Goal: Task Accomplishment & Management: Complete application form

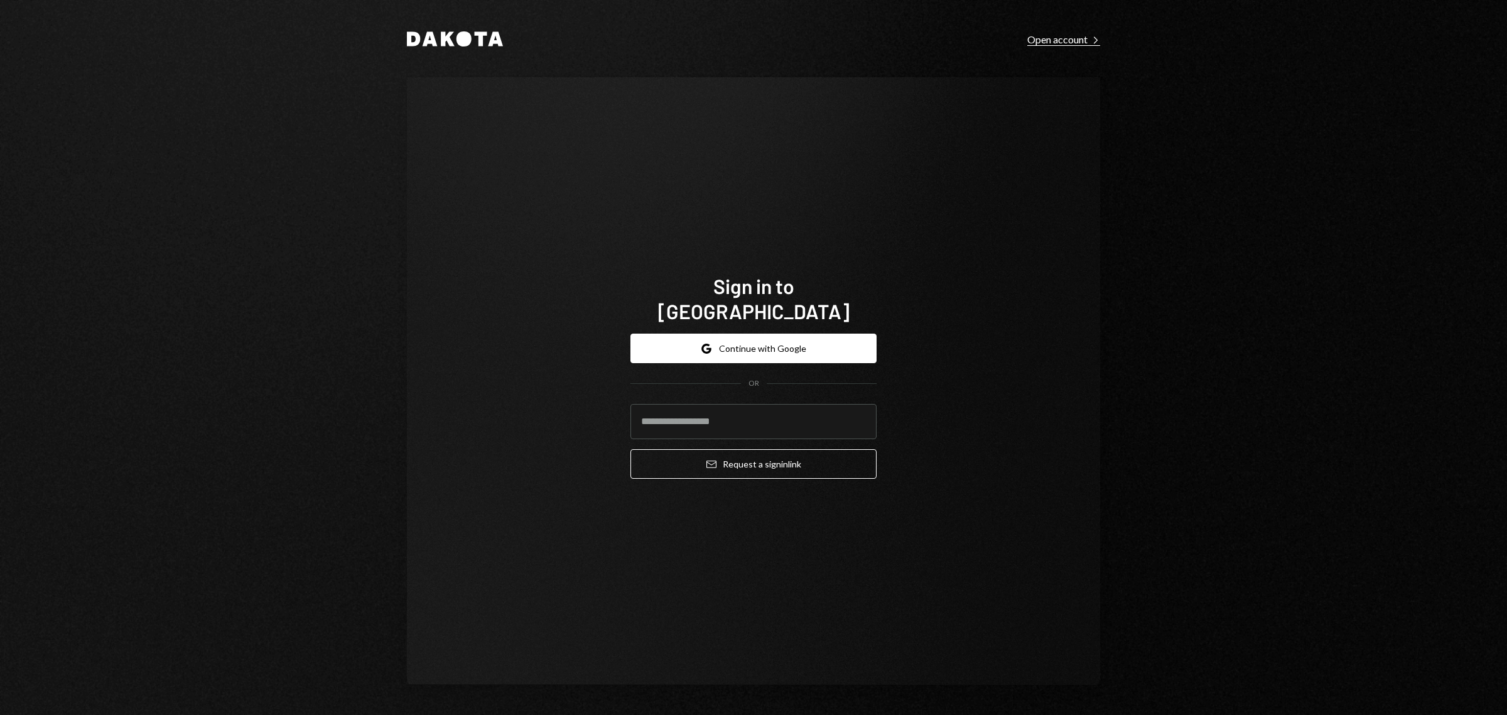
click at [1038, 38] on div "Open account Right Caret" at bounding box center [1063, 39] width 73 height 13
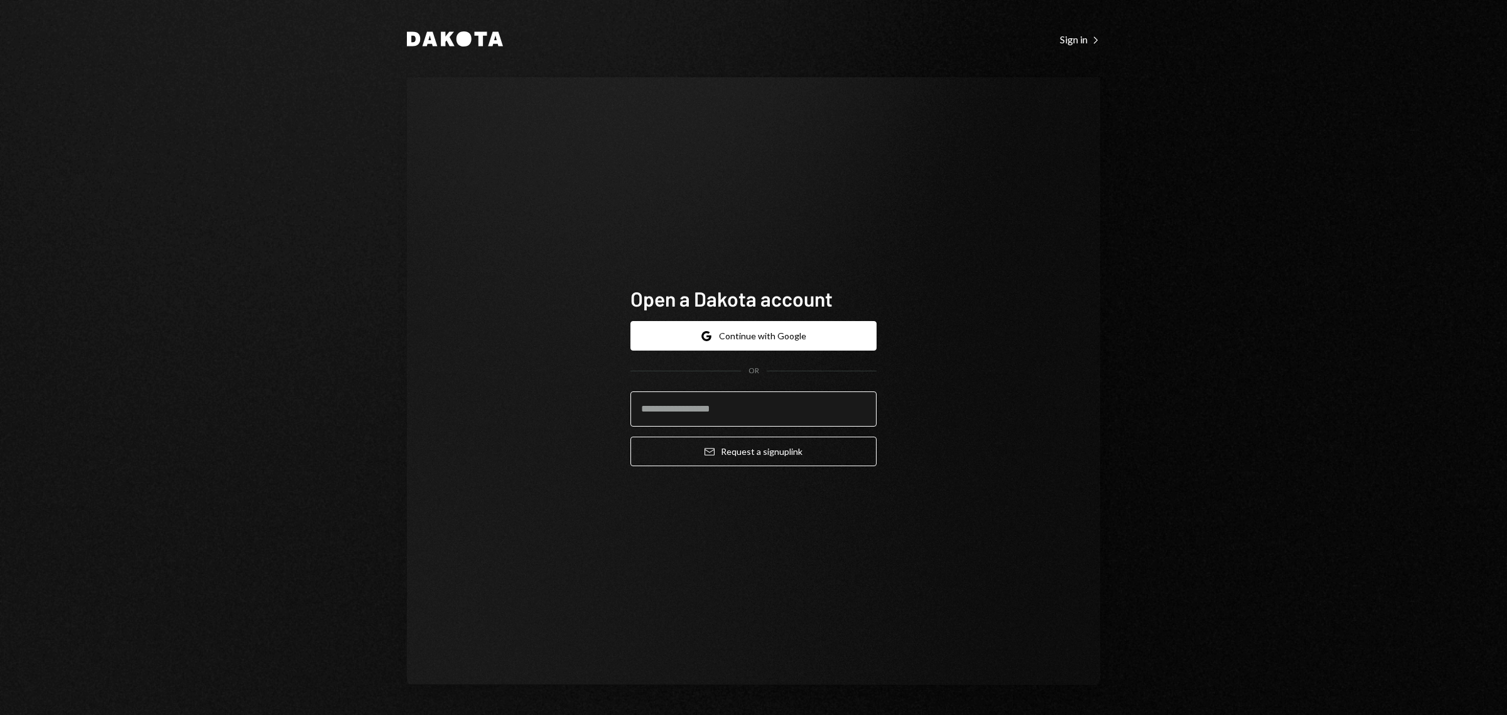
click at [761, 396] on input "email" at bounding box center [754, 408] width 246 height 35
type input "**********"
click at [772, 472] on div "**********" at bounding box center [754, 393] width 246 height 165
drag, startPoint x: 776, startPoint y: 454, endPoint x: 762, endPoint y: 470, distance: 20.9
click at [772, 467] on div "**********" at bounding box center [754, 393] width 246 height 165
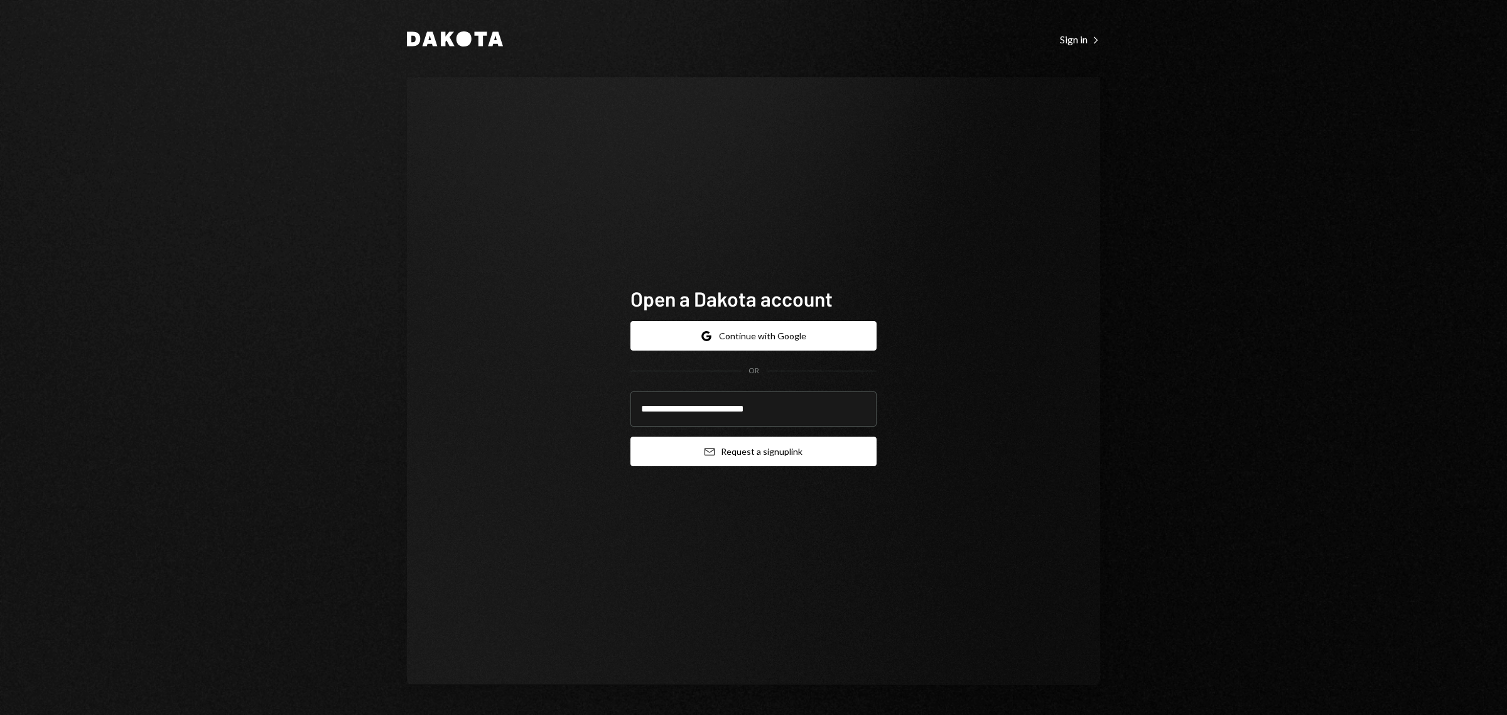
click at [769, 450] on button "Email Request a sign up link" at bounding box center [754, 451] width 246 height 30
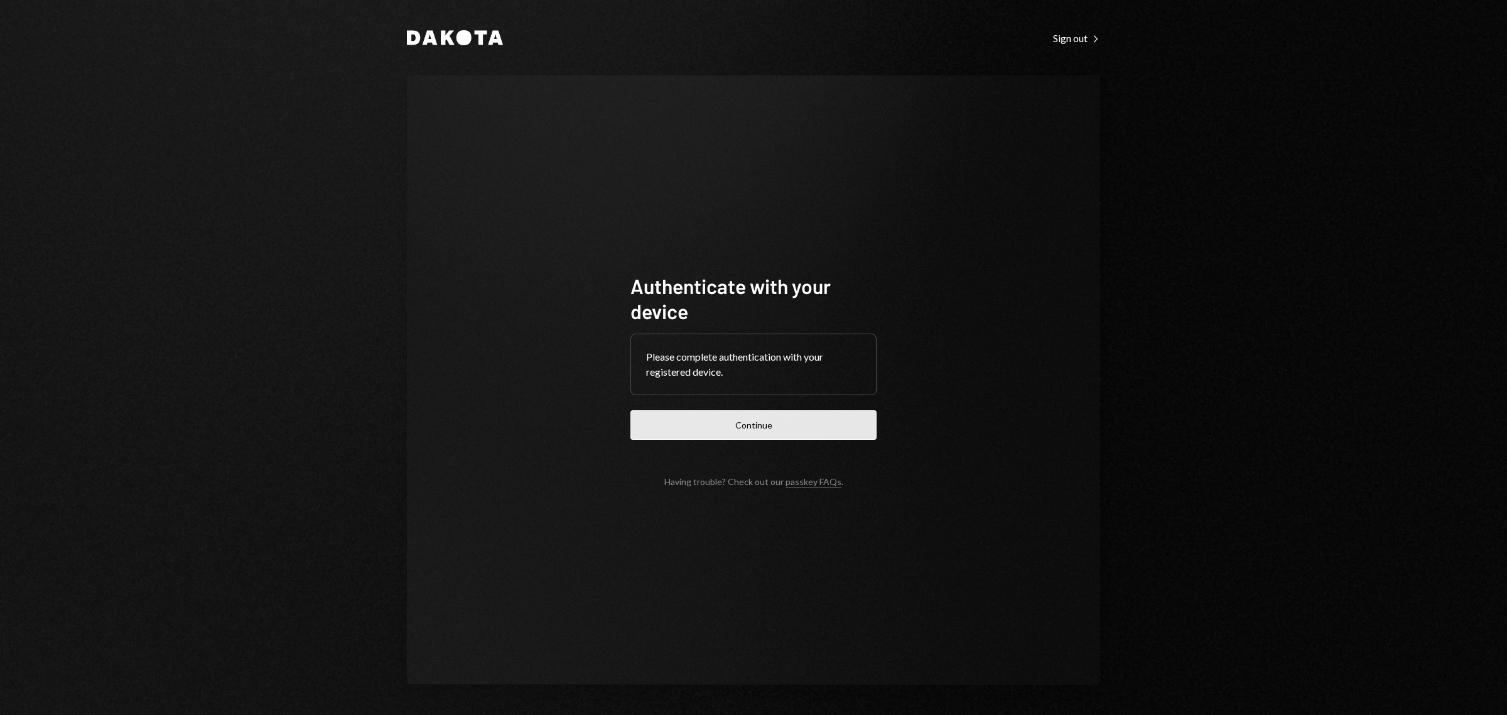
click at [789, 418] on button "Continue" at bounding box center [754, 425] width 246 height 30
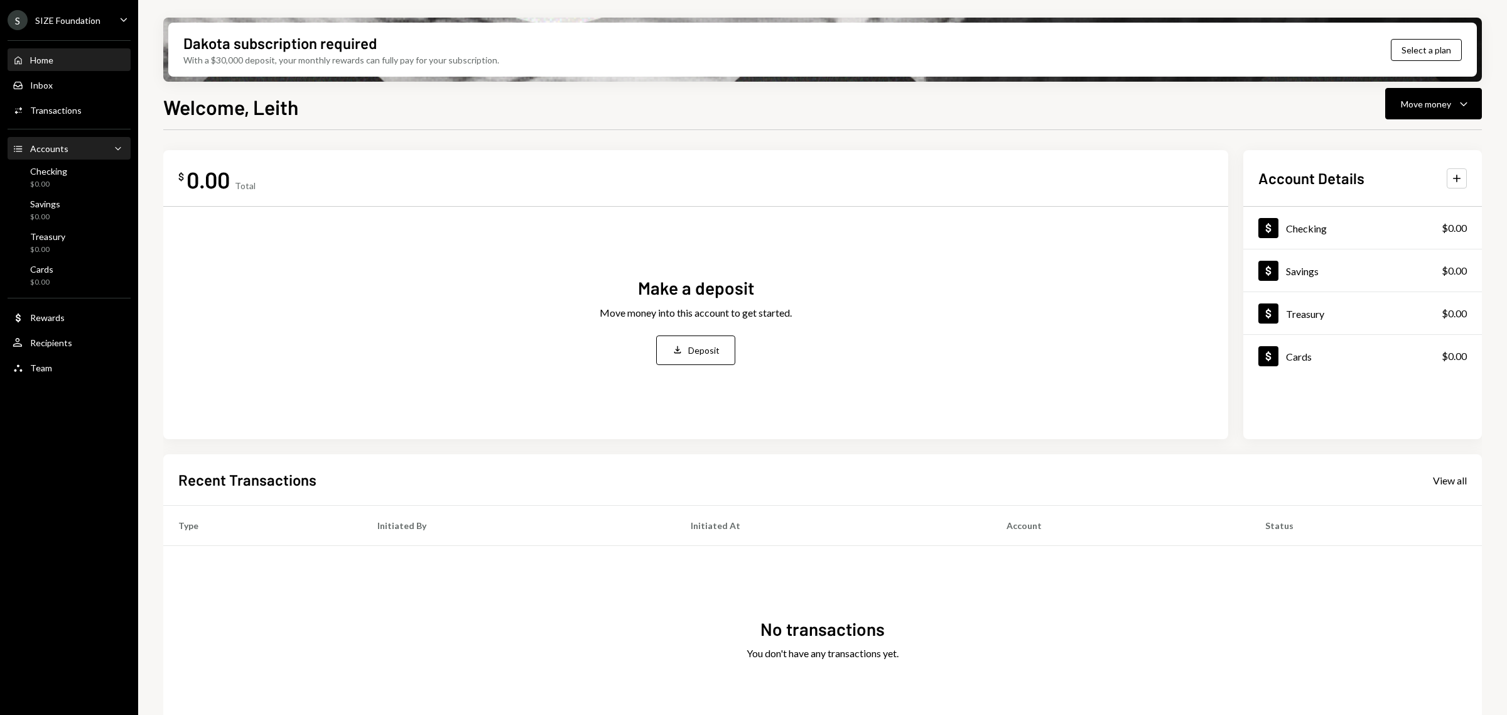
click at [89, 142] on div "Accounts Accounts Caret Down" at bounding box center [69, 149] width 113 height 14
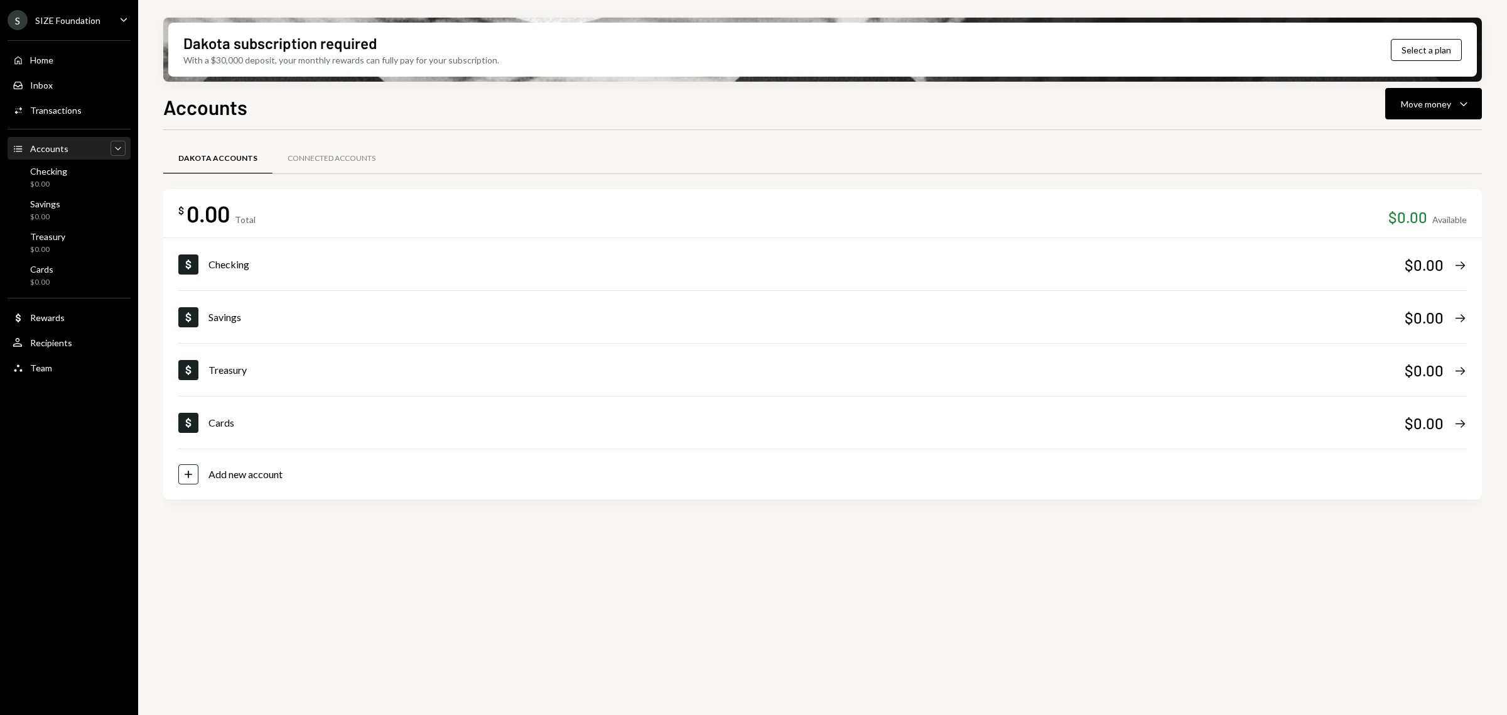
click at [111, 149] on div "Caret Down" at bounding box center [118, 148] width 15 height 15
click at [112, 156] on div "Accounts Accounts Caret Up" at bounding box center [69, 148] width 113 height 21
click at [116, 145] on icon "Caret Up" at bounding box center [118, 148] width 13 height 13
click at [107, 153] on div "Accounts Accounts Caret Down" at bounding box center [69, 149] width 113 height 14
click at [109, 154] on div "Accounts Accounts Caret Down" at bounding box center [69, 149] width 113 height 14
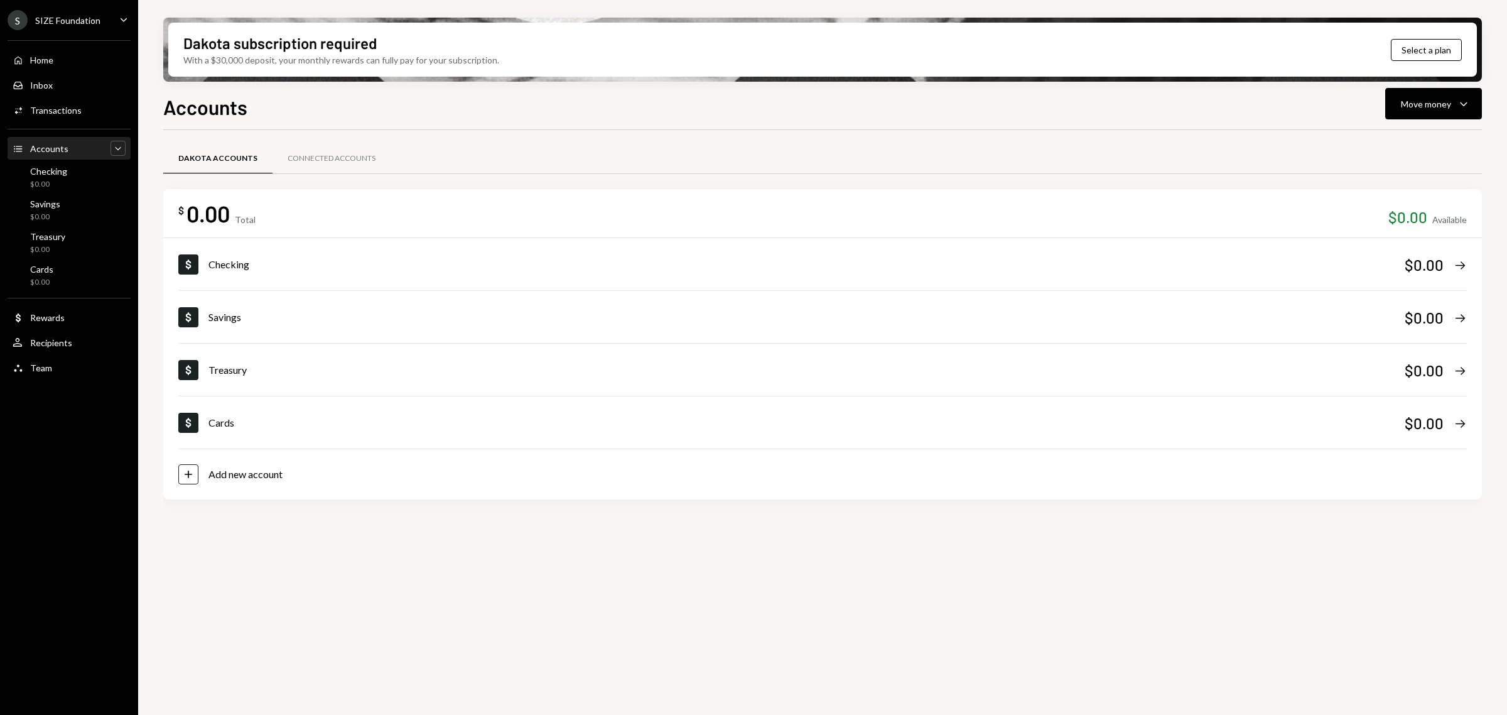
click at [117, 148] on icon "Caret Down" at bounding box center [118, 148] width 13 height 13
click at [114, 19] on div "S SIZE Foundation Caret Down" at bounding box center [69, 20] width 138 height 20
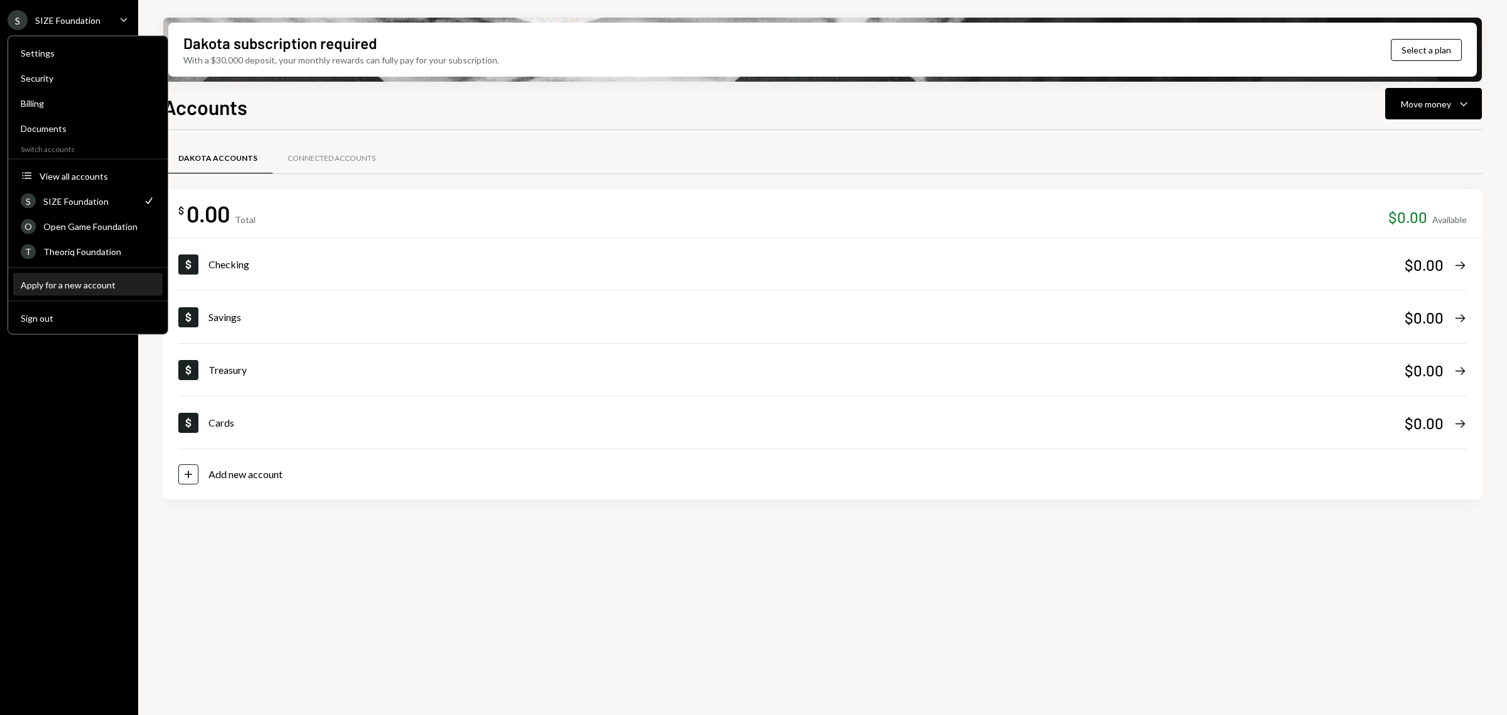
click at [95, 274] on button "Apply for a new account" at bounding box center [87, 285] width 149 height 23
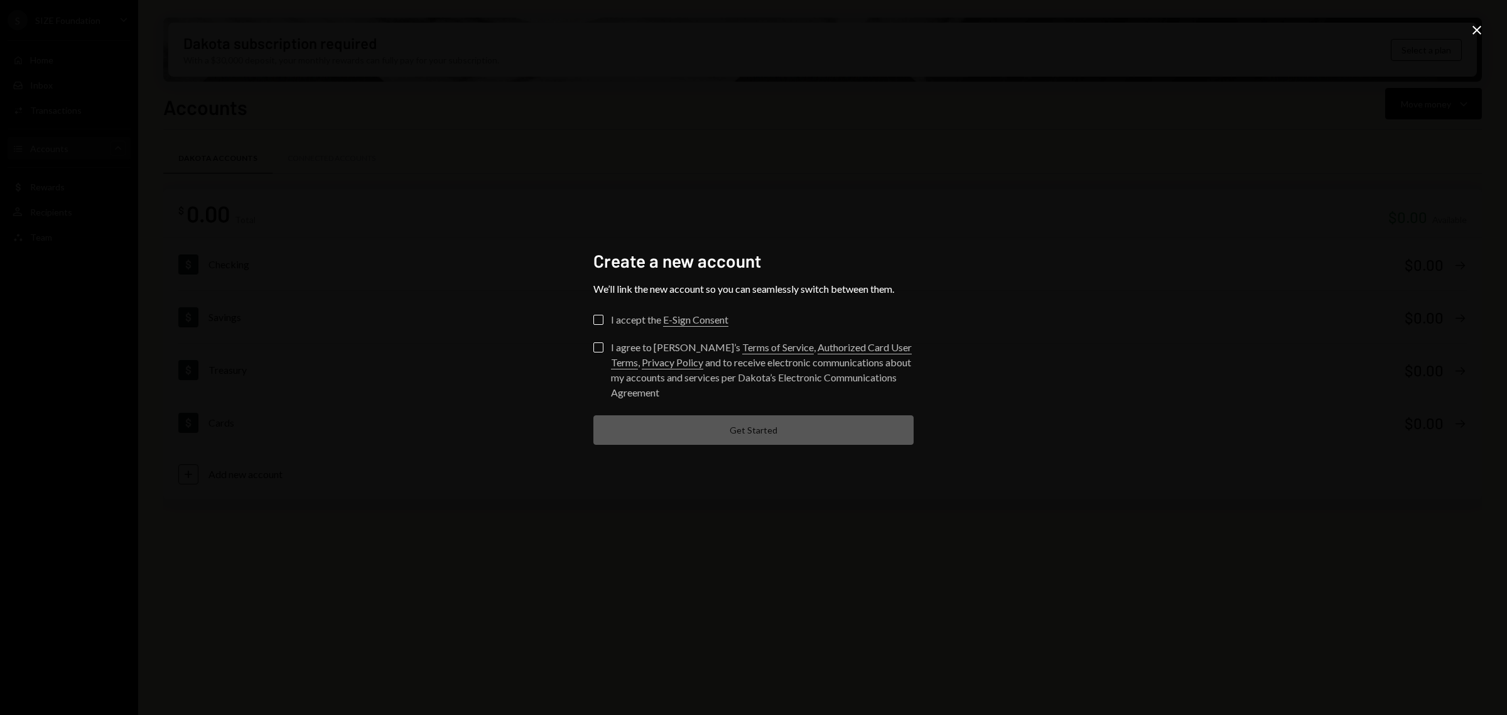
click at [611, 319] on div "I accept the E-Sign Consent" at bounding box center [669, 319] width 117 height 15
click at [604, 319] on button "I accept the E-Sign Consent" at bounding box center [598, 320] width 10 height 10
click at [605, 343] on label "I agree to Dakota’s Terms of Service , Authorized Card User Terms , Privacy Pol…" at bounding box center [753, 371] width 320 height 58
click at [604, 343] on button "I agree to Dakota’s Terms of Service , Authorized Card User Terms , Privacy Pol…" at bounding box center [598, 347] width 10 height 10
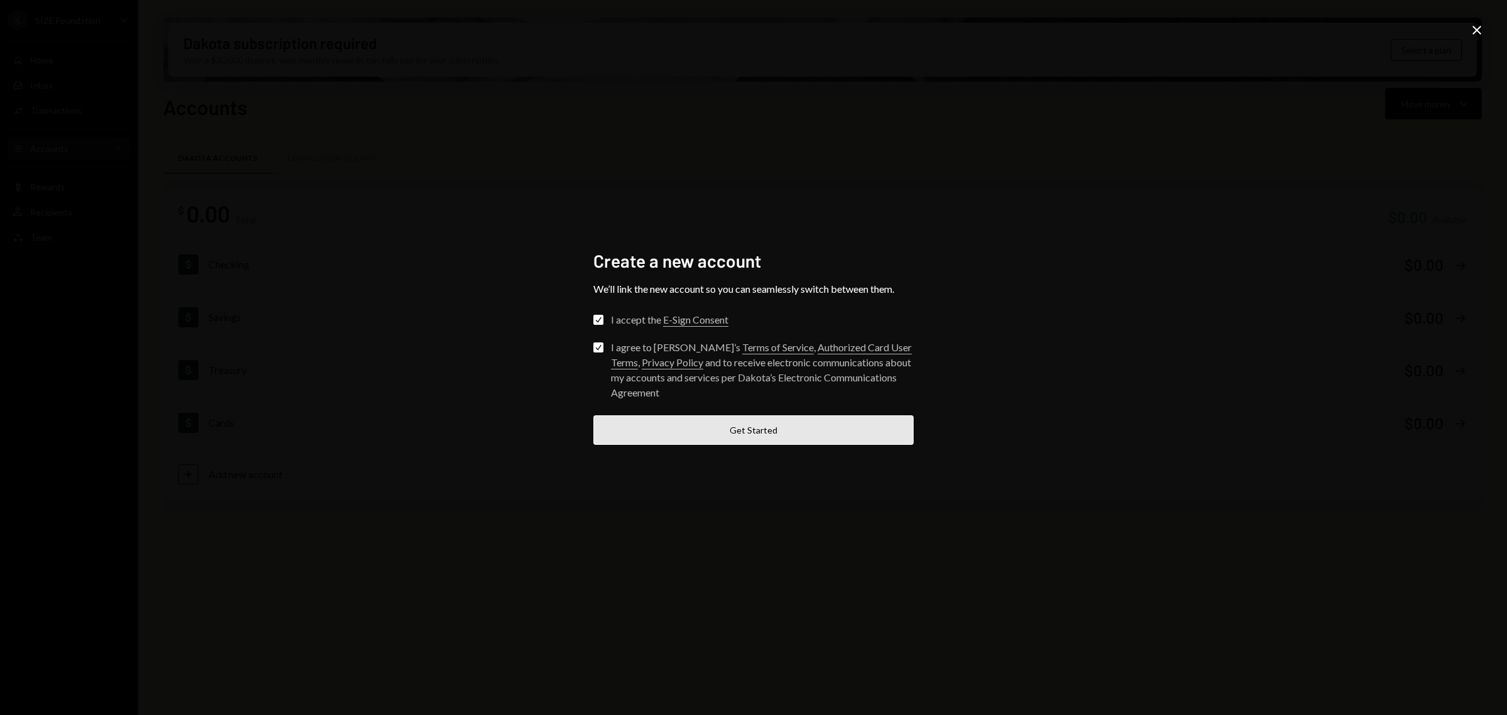
click at [756, 416] on button "Get Started" at bounding box center [753, 430] width 320 height 30
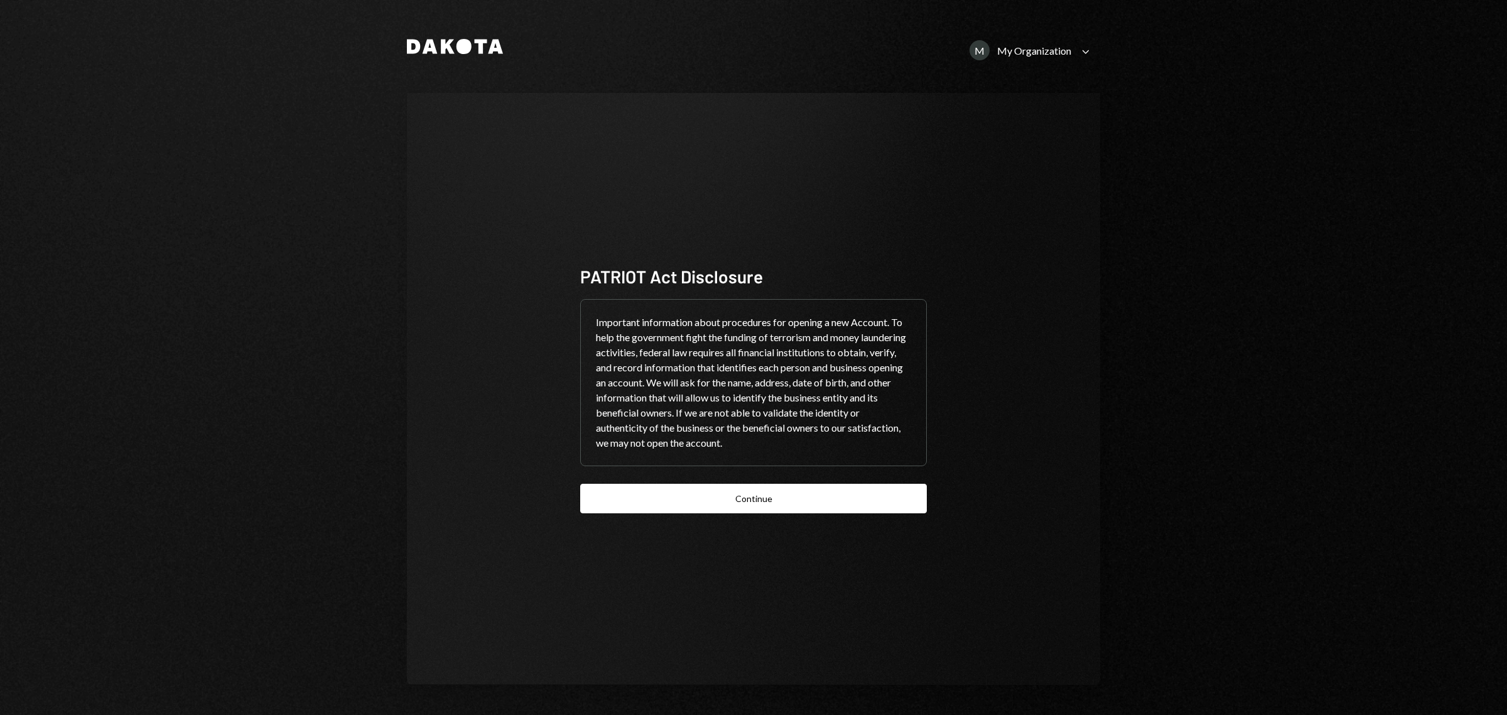
click at [894, 482] on div "PATRIOT Act Disclosure Important information about procedures for opening a new…" at bounding box center [753, 388] width 347 height 249
click at [887, 492] on button "Continue" at bounding box center [753, 499] width 347 height 30
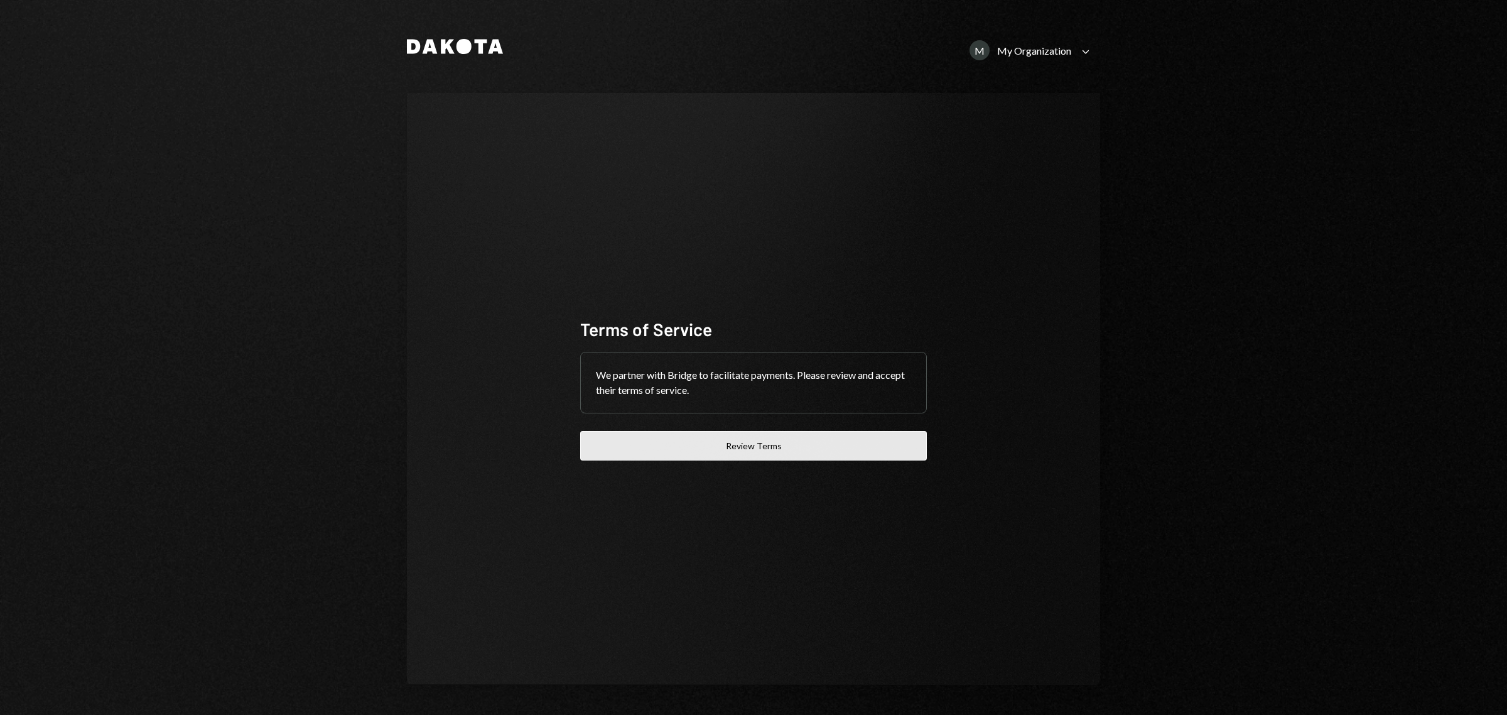
click at [840, 450] on button "Review Terms" at bounding box center [753, 446] width 347 height 30
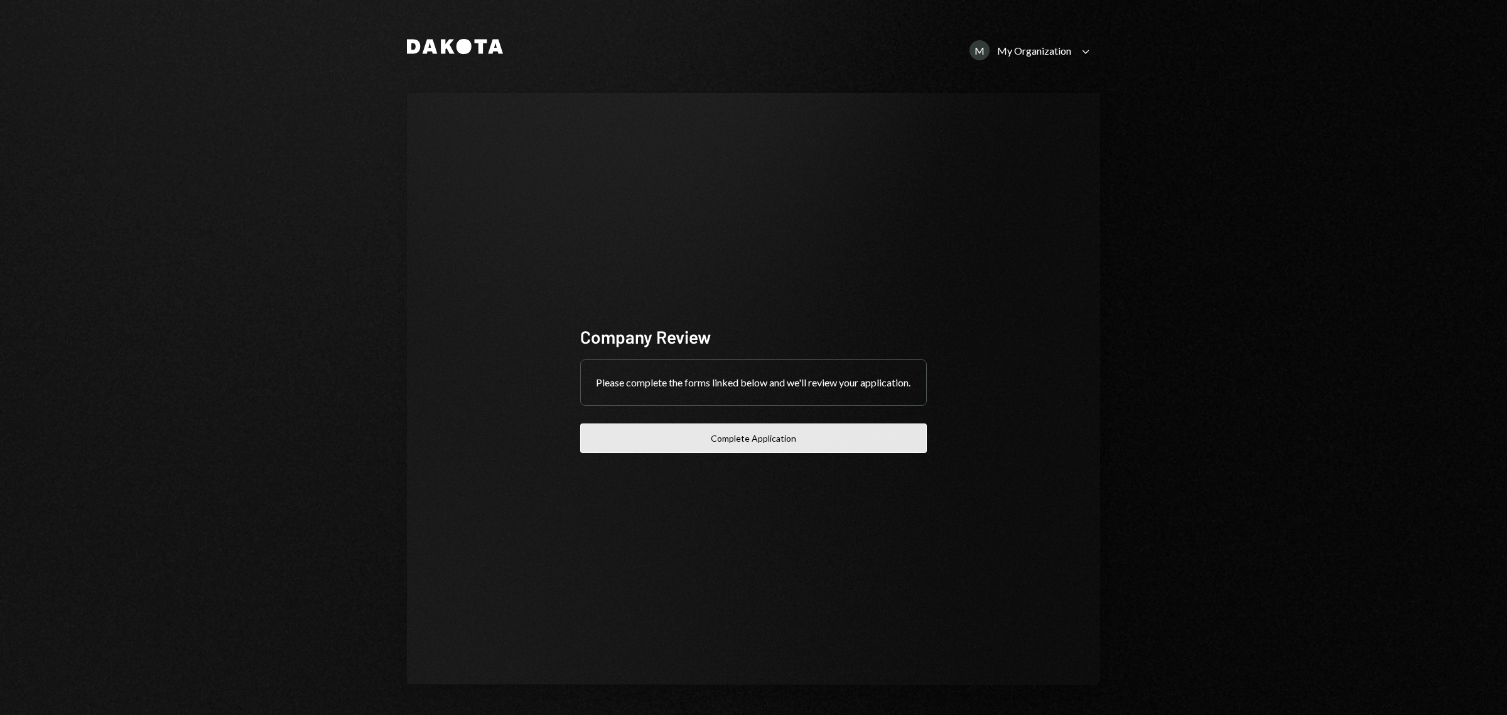
click at [744, 432] on button "Complete Application" at bounding box center [753, 438] width 347 height 30
